Goal: Task Accomplishment & Management: Use online tool/utility

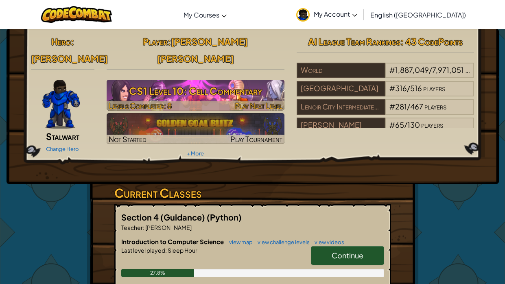
click at [240, 82] on h3 "CS1 Level 10: Cell Commentary" at bounding box center [196, 91] width 178 height 18
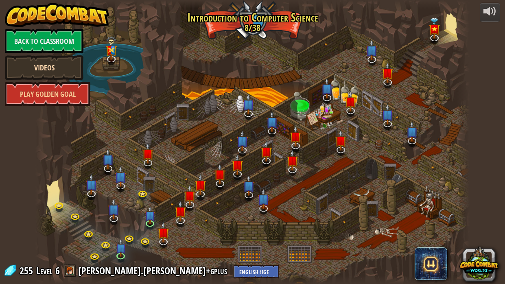
click at [42, 55] on link "Videos" at bounding box center [44, 67] width 78 height 24
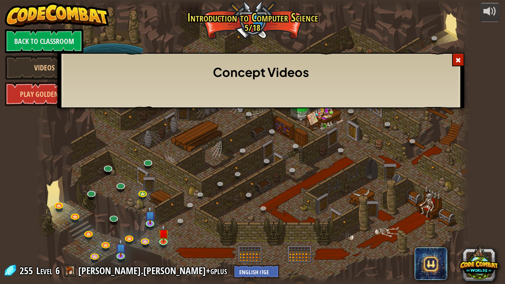
click at [458, 62] on span at bounding box center [458, 60] width 6 height 6
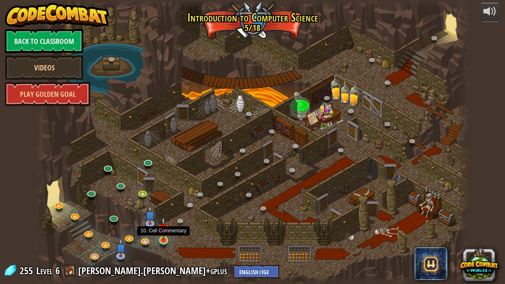
click at [162, 240] on img at bounding box center [163, 229] width 11 height 24
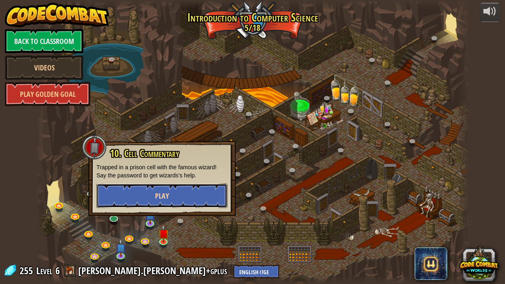
click at [168, 195] on span "Play" at bounding box center [162, 196] width 14 height 10
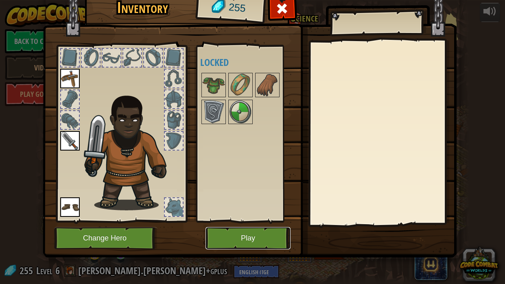
click at [245, 240] on button "Play" at bounding box center [247, 238] width 85 height 22
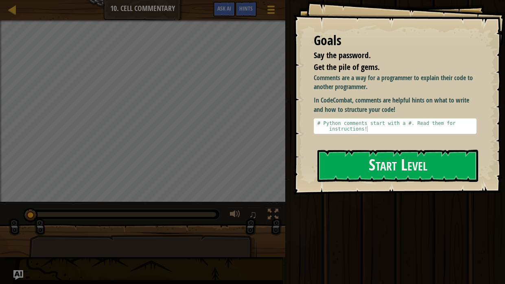
click at [382, 186] on div "Goals Say the password. Get the pile of gems. Comments are a way for a programm…" at bounding box center [399, 97] width 212 height 194
click at [387, 160] on button "Start Level" at bounding box center [397, 166] width 161 height 32
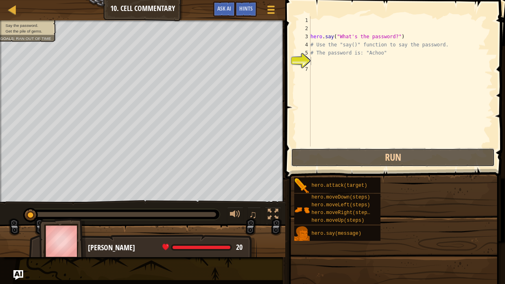
click at [387, 160] on button "Run" at bounding box center [392, 157] width 203 height 19
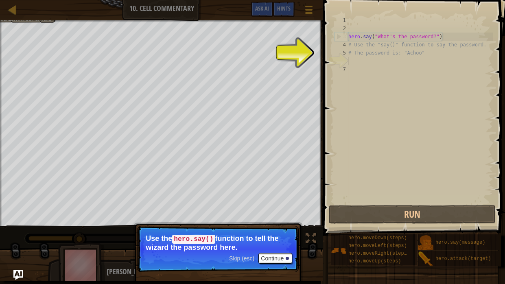
click at [401, 193] on div "hero . say ( "What's the password?" ) # Use the "say()" function to say the pas…" at bounding box center [420, 117] width 146 height 203
click at [339, 61] on div "6" at bounding box center [341, 61] width 14 height 8
click at [362, 58] on div "hero . say ( "What's the password?" ) # Use the "say()" function to say the pas…" at bounding box center [420, 117] width 146 height 203
click at [348, 72] on div "7" at bounding box center [341, 69] width 14 height 8
click at [275, 257] on button "Continue" at bounding box center [275, 258] width 34 height 11
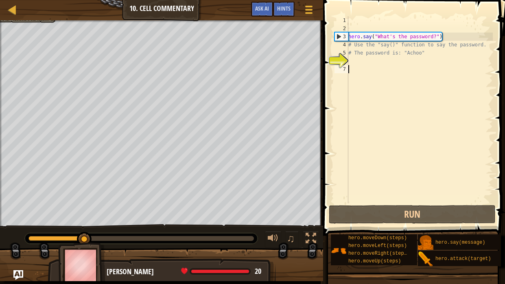
scroll to position [4, 0]
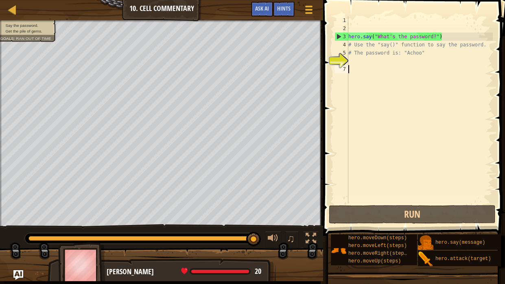
click at [353, 61] on div "hero . say ( "What's the password?" ) # Use the "say()" function to say the pas…" at bounding box center [420, 117] width 146 height 203
